Goal: Navigation & Orientation: Find specific page/section

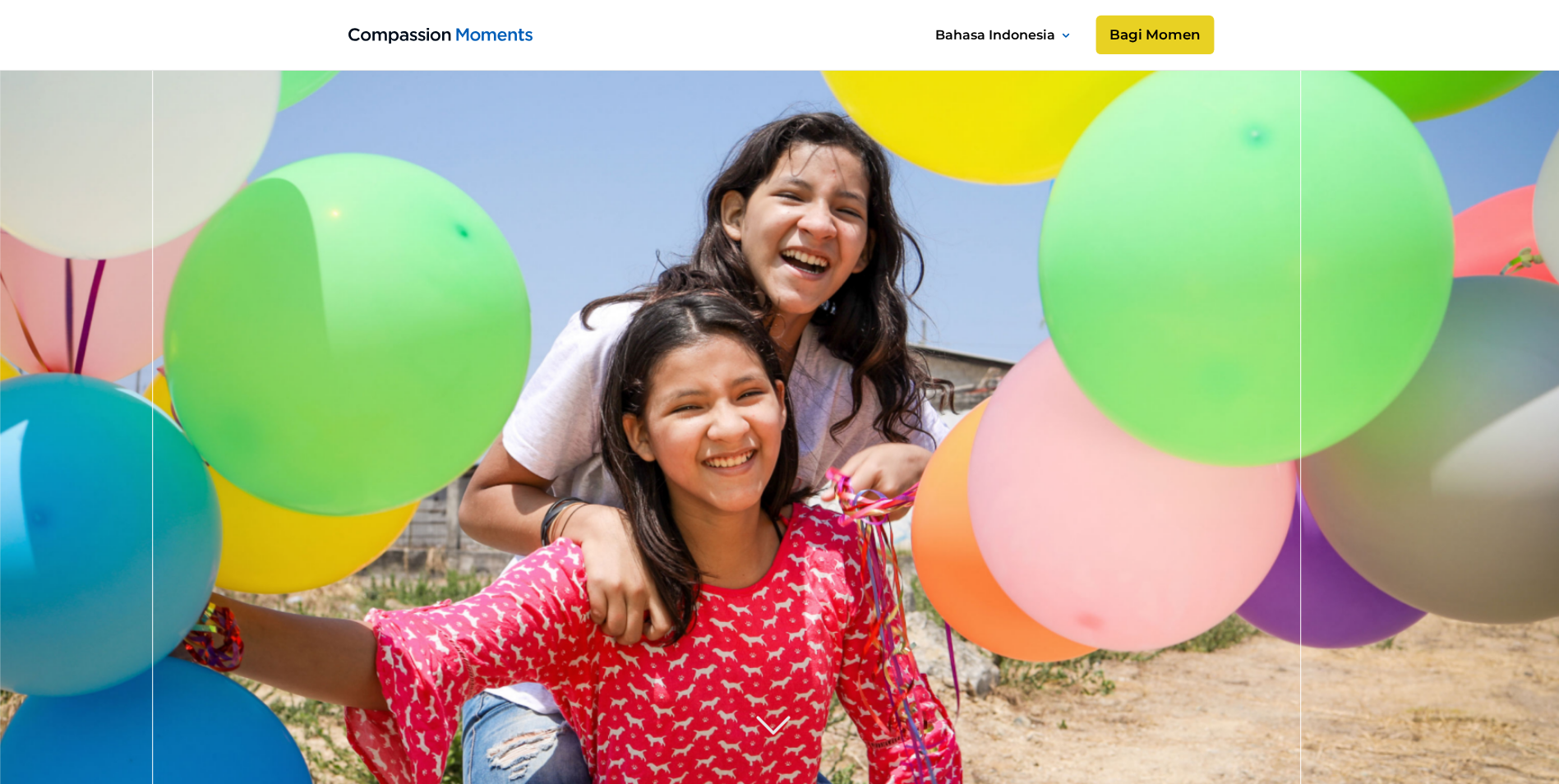
click at [1193, 30] on link "Bagi Momen" at bounding box center [1155, 35] width 118 height 39
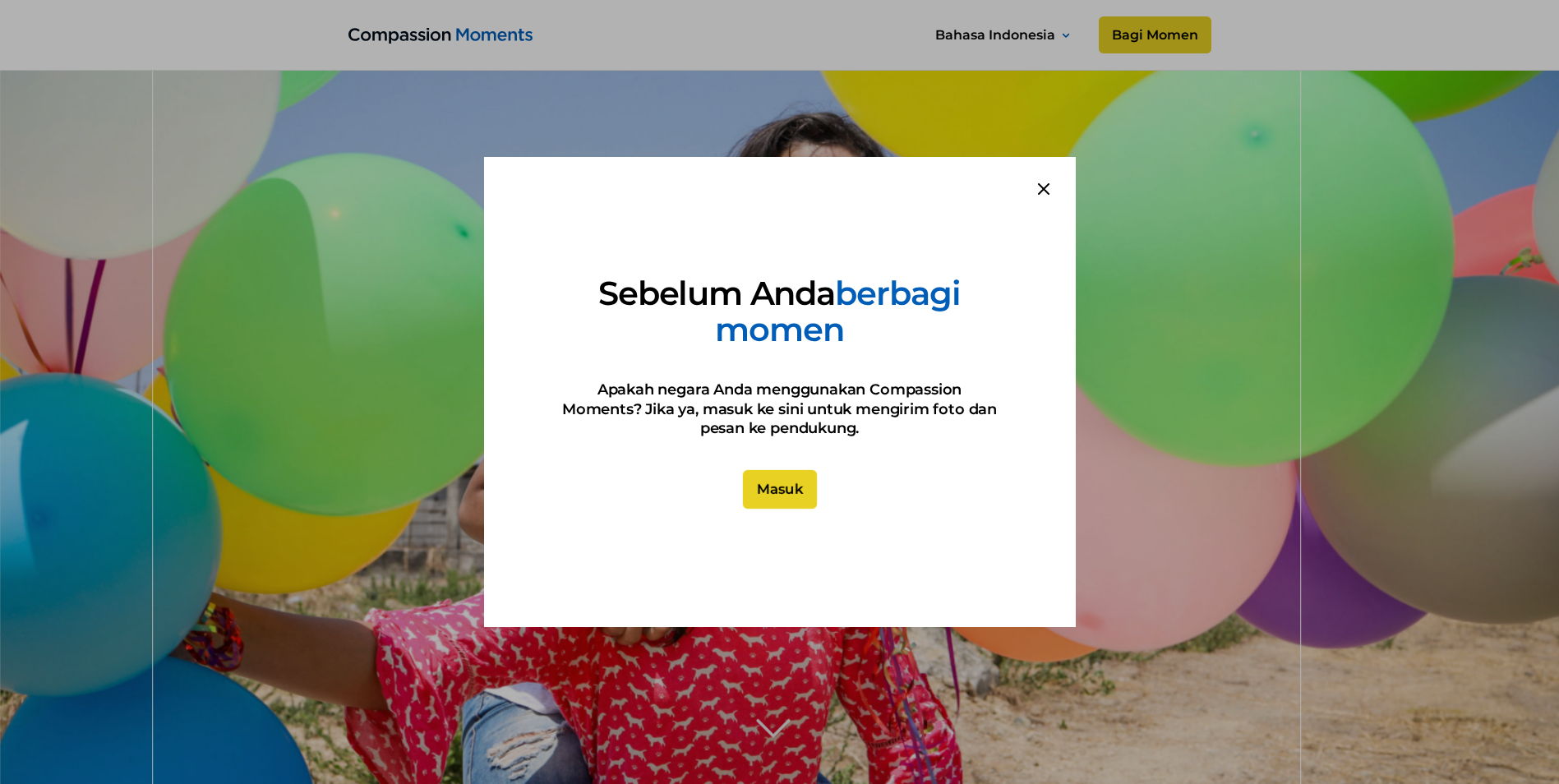
click at [792, 482] on link "Masuk" at bounding box center [779, 490] width 74 height 39
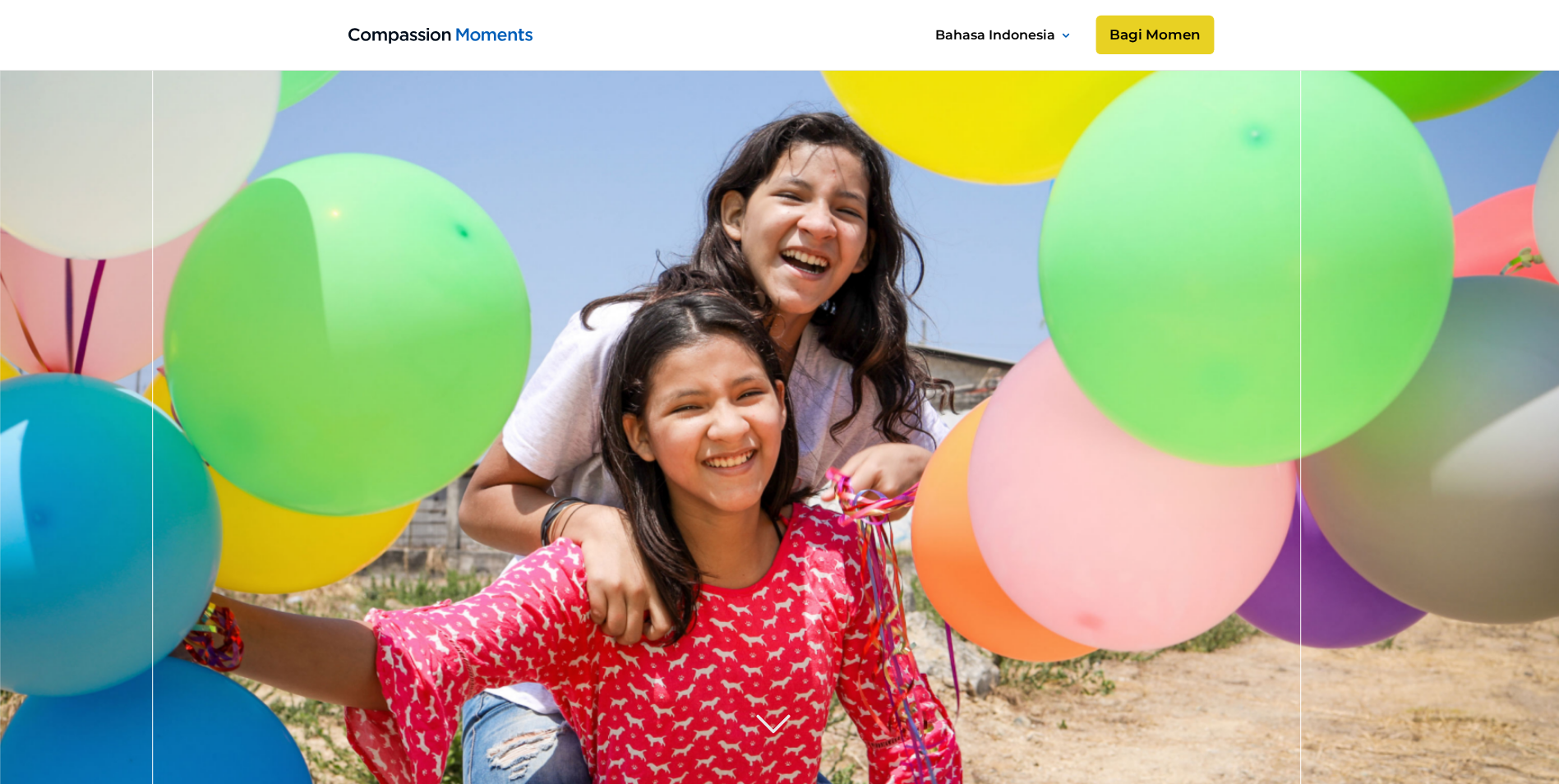
click at [1144, 33] on link "Bagi Momen" at bounding box center [1155, 35] width 118 height 39
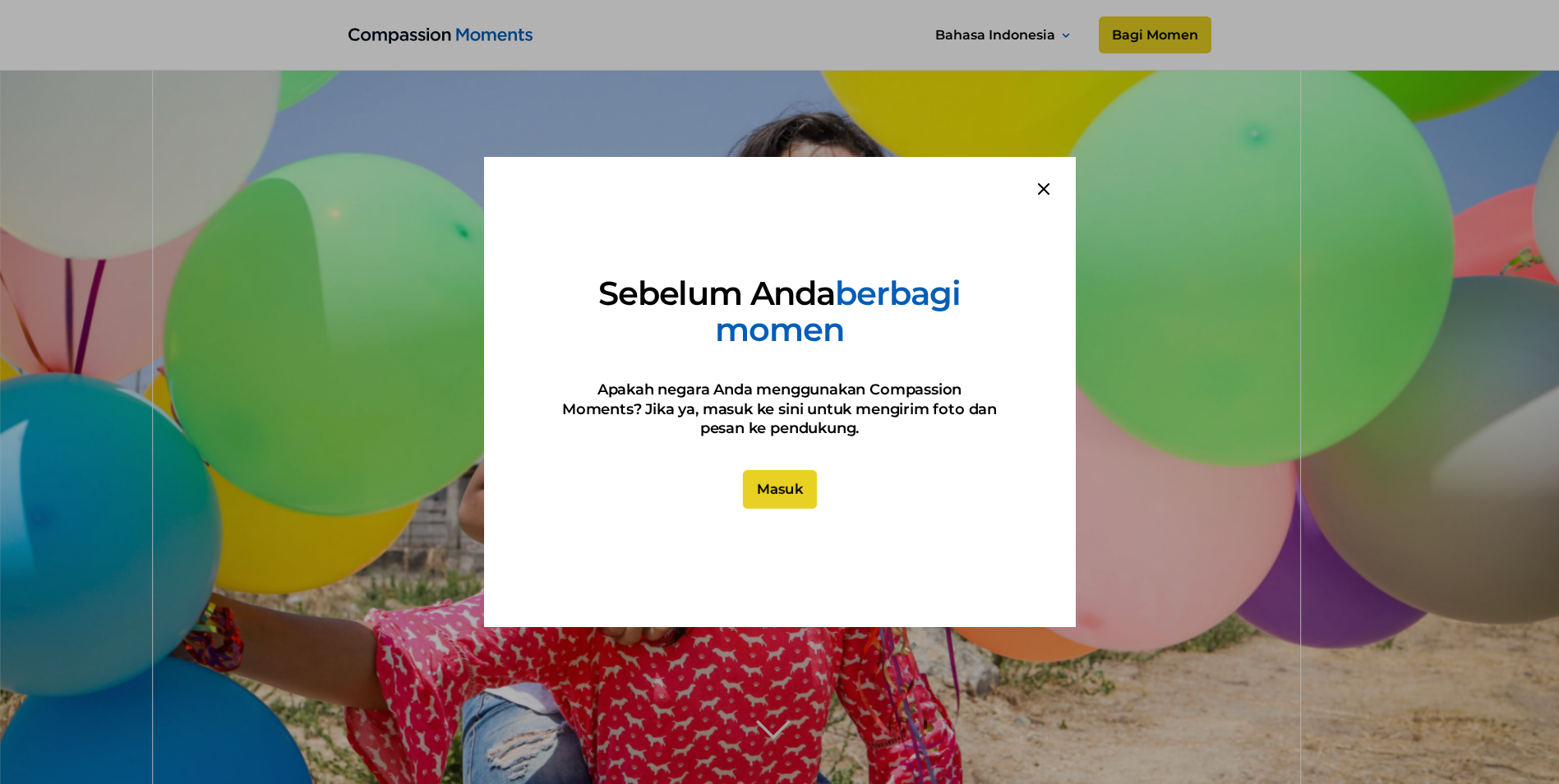
click at [812, 492] on link "Masuk" at bounding box center [779, 490] width 74 height 39
